Goal: Ask a question: Seek information or help from site administrators or community

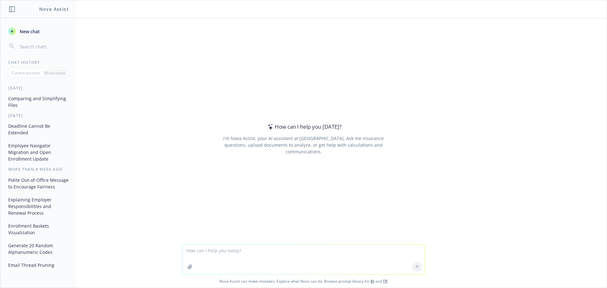
click at [212, 249] on textarea at bounding box center [303, 260] width 242 height 30
click at [278, 252] on textarea "write me twenty questions that should be asked when testing open enrollment in …" at bounding box center [303, 260] width 242 height 30
type textarea "write me twenty questions that should be answered when testing open enrollment …"
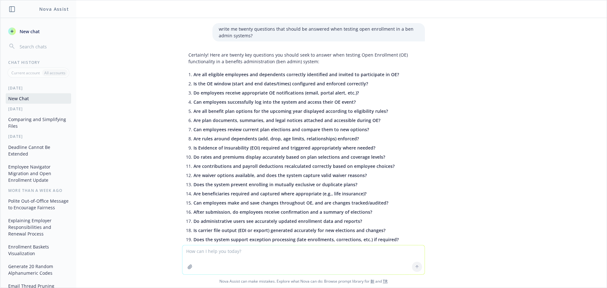
scroll to position [62, 0]
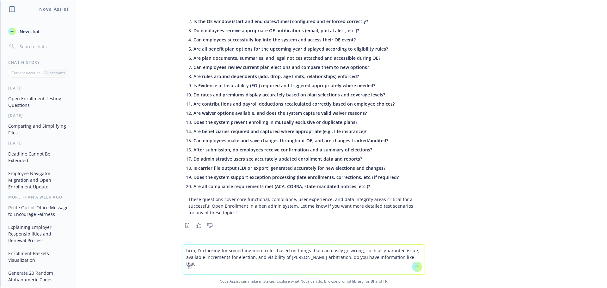
type textarea "hrm, I'm looking for something more rules based on things that can easily go wr…"
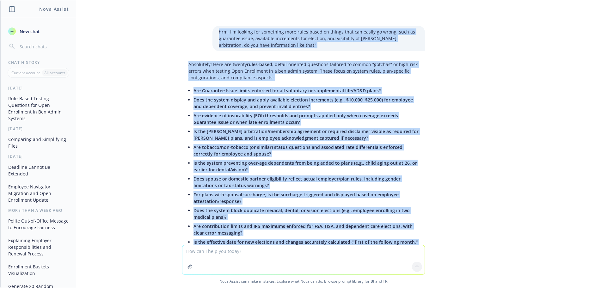
scroll to position [251, 0]
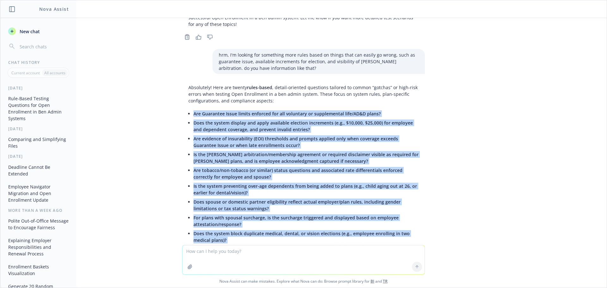
drag, startPoint x: 262, startPoint y: 218, endPoint x: 181, endPoint y: 116, distance: 130.0
click at [182, 116] on div "Absolutely! Here are twenty rules-based , detail-oriented questions tailored to…" at bounding box center [303, 257] width 243 height 351
copy ul "Are Guarantee Issue limits enforced for all voluntary or supplemental life/AD&D…"
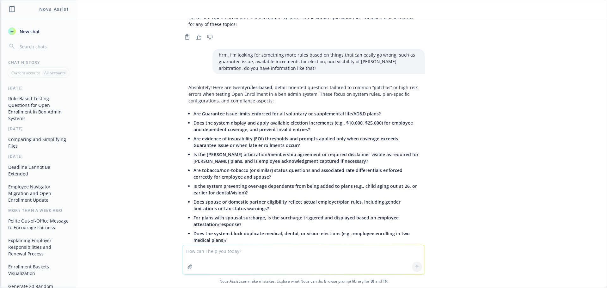
click at [250, 263] on textarea at bounding box center [303, 259] width 242 height 29
type textarea "that's better, but I need more prompts that intersect between system configurat…"
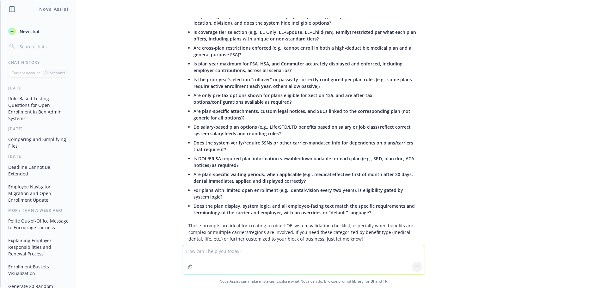
scroll to position [881, 0]
